Goal: Information Seeking & Learning: Learn about a topic

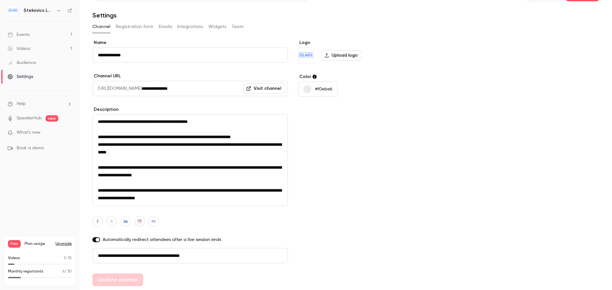
scroll to position [52, 0]
click at [24, 33] on div "Events" at bounding box center [19, 35] width 22 height 6
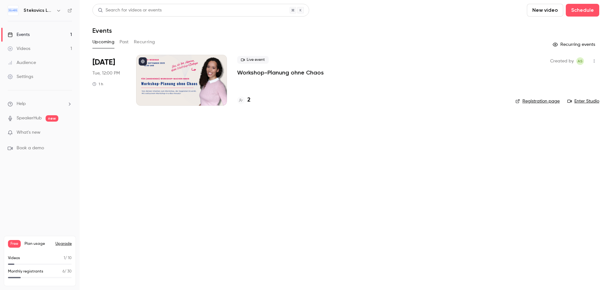
click at [249, 98] on h4 "2" at bounding box center [248, 100] width 3 height 9
